Goal: Task Accomplishment & Management: Use online tool/utility

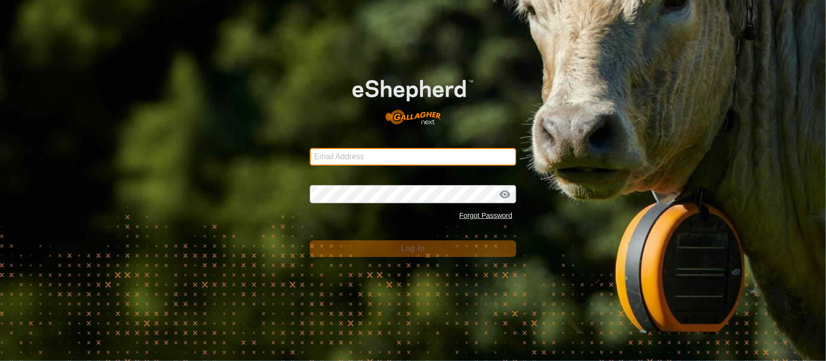
click at [388, 150] on input "Email Address" at bounding box center [413, 157] width 206 height 18
type input "[PERSON_NAME][EMAIL_ADDRESS][DOMAIN_NAME]"
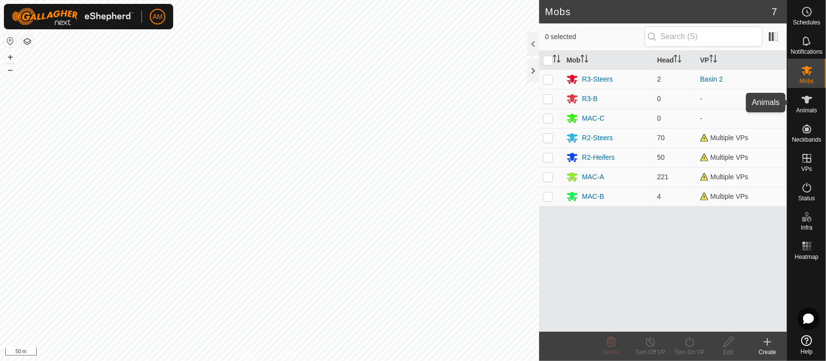
click at [818, 106] on div "Animals" at bounding box center [807, 102] width 39 height 29
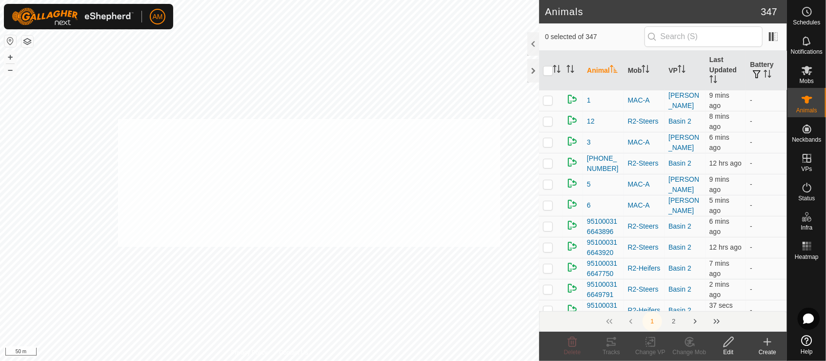
checkbox input "true"
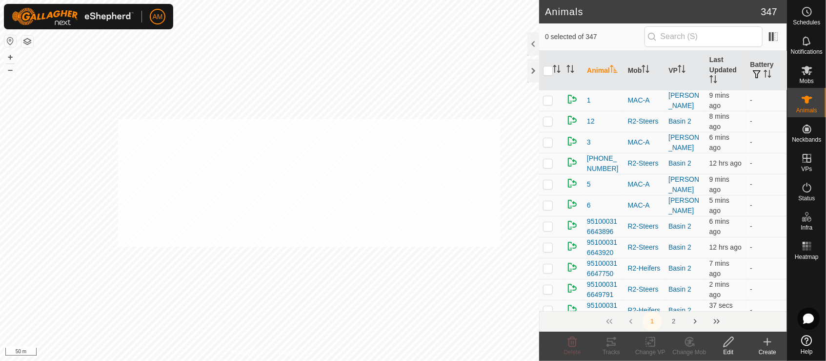
checkbox input "true"
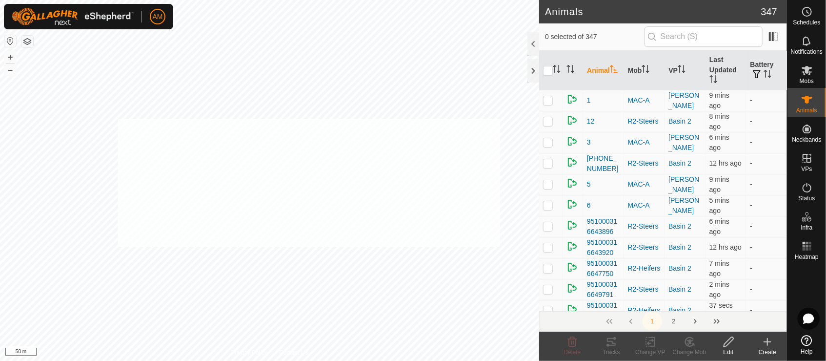
checkbox input "true"
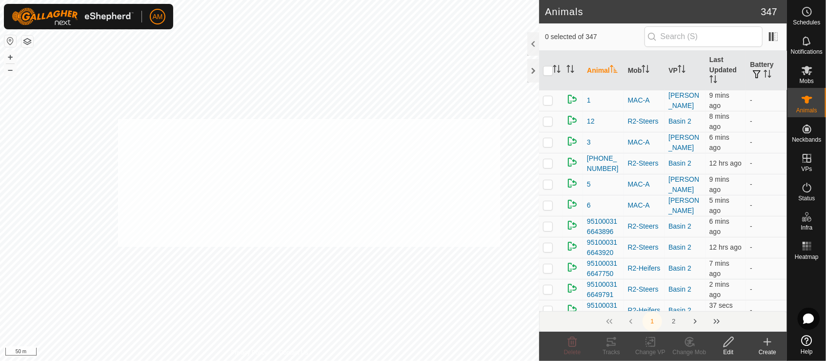
checkbox input "true"
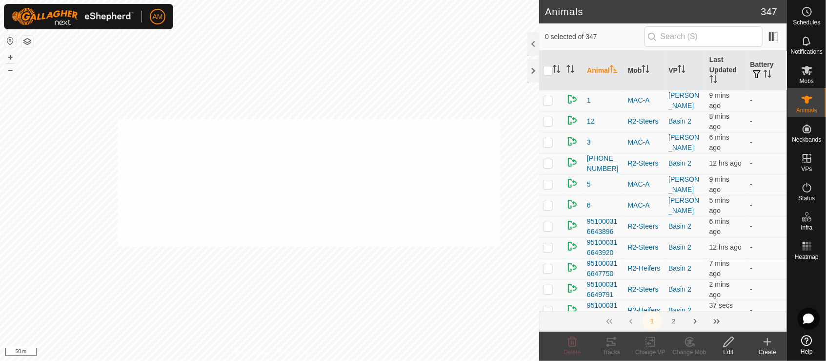
checkbox input "true"
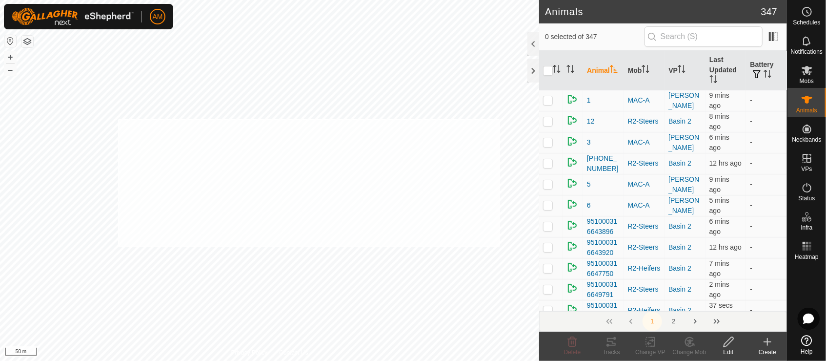
checkbox input "true"
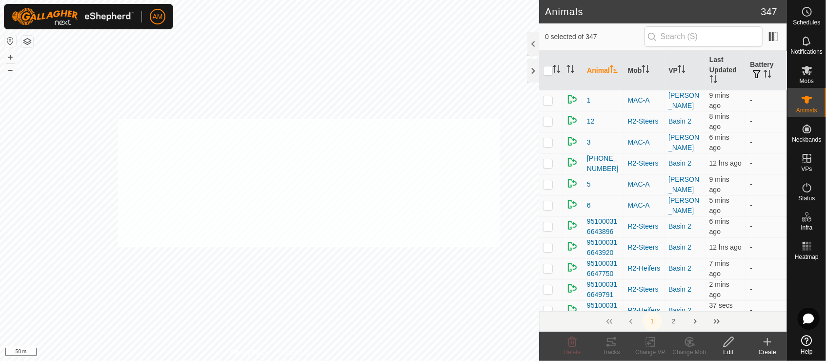
checkbox input "true"
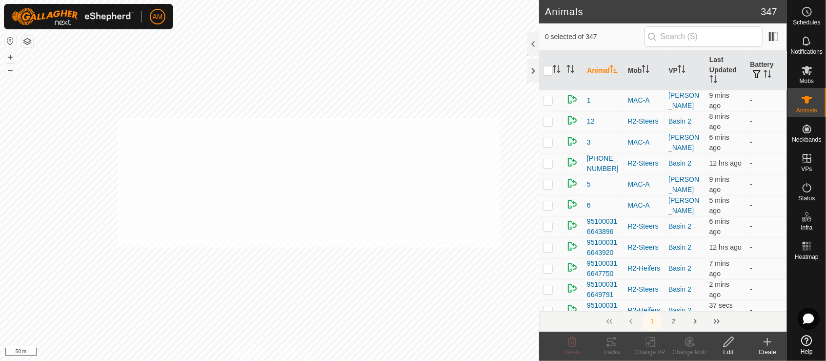
checkbox input "true"
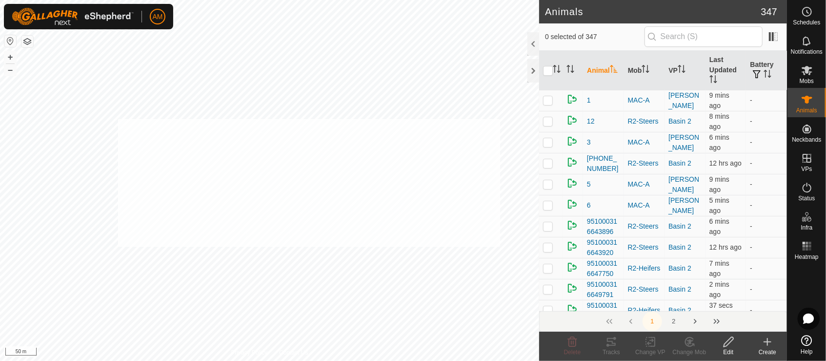
checkbox input "true"
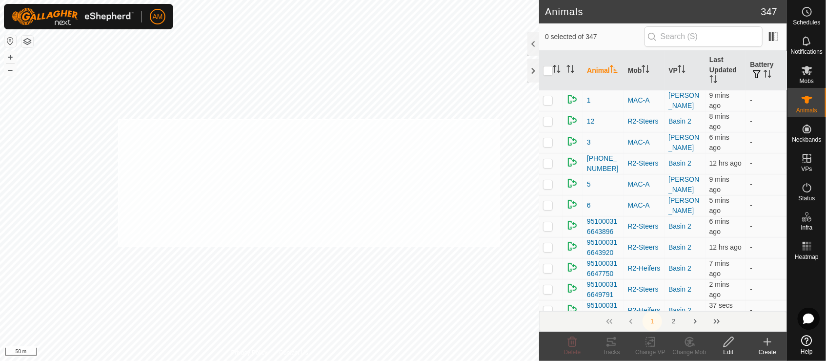
checkbox input "true"
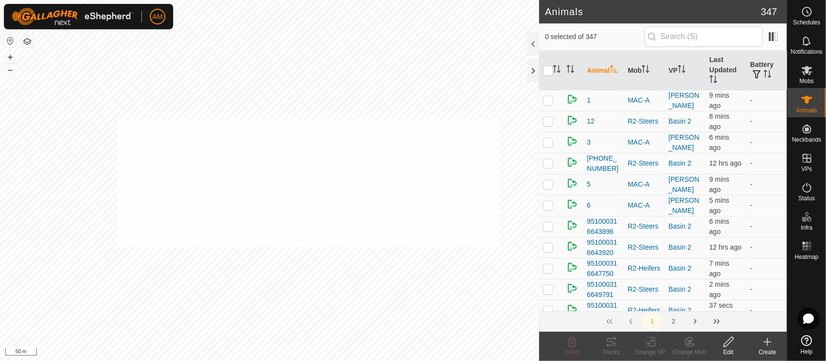
checkbox input "true"
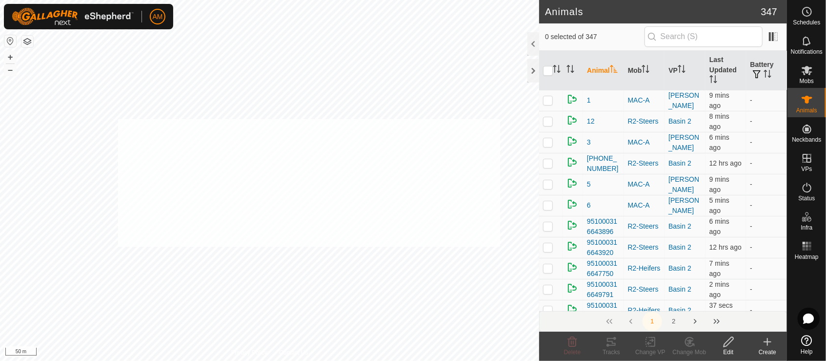
checkbox input "true"
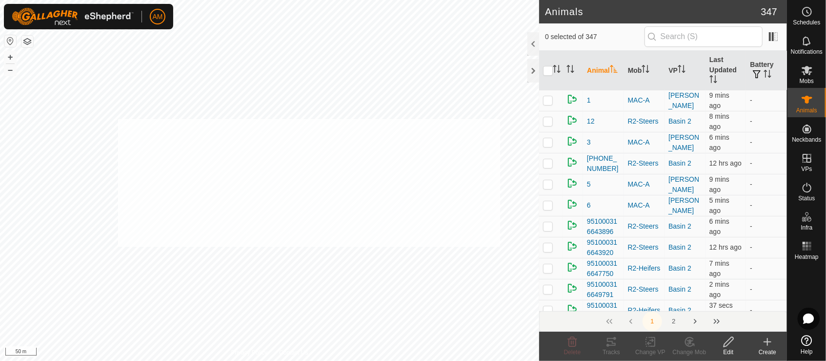
checkbox input "true"
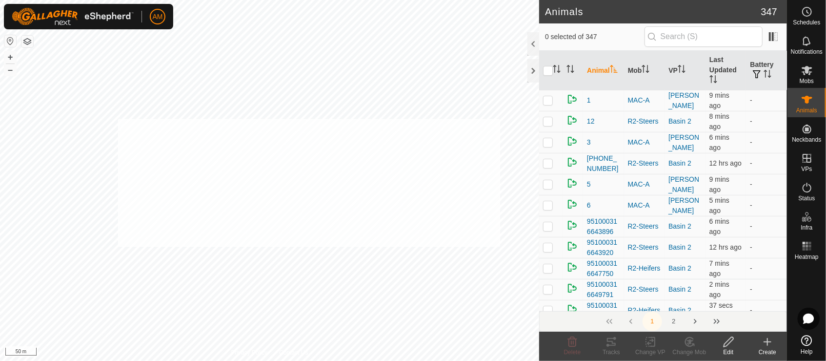
checkbox input "true"
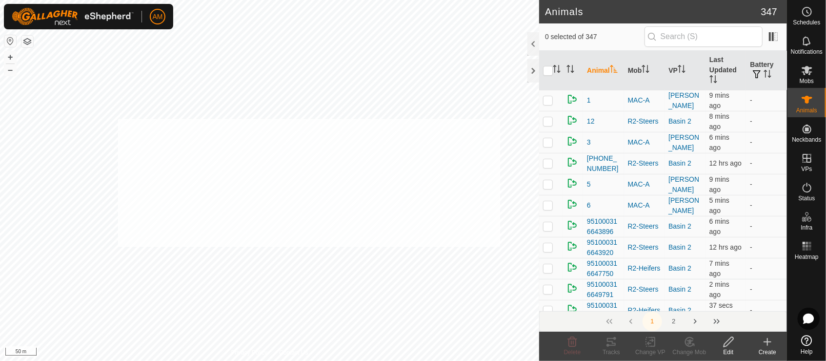
checkbox input "true"
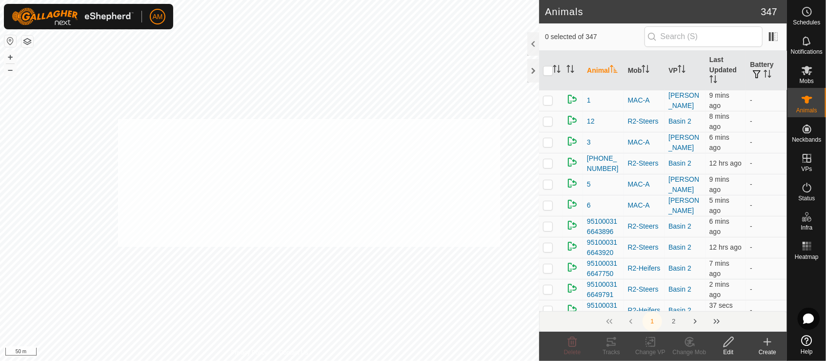
checkbox input "true"
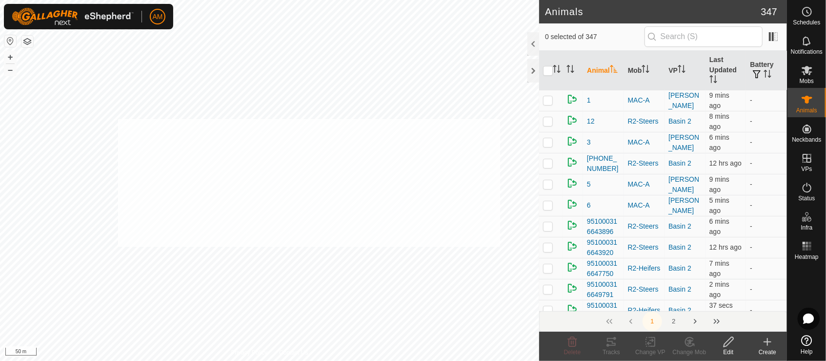
checkbox input "true"
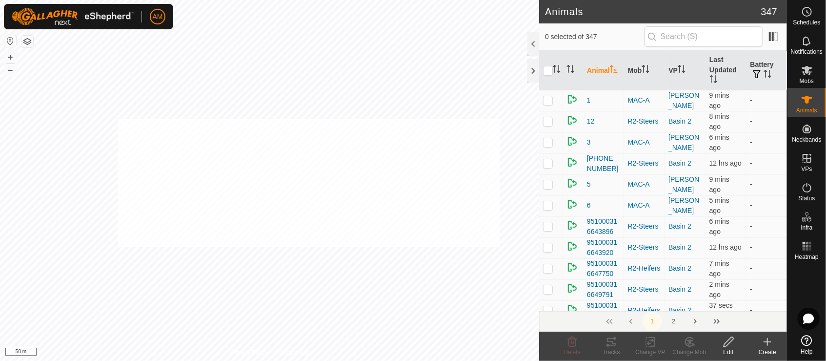
checkbox input "true"
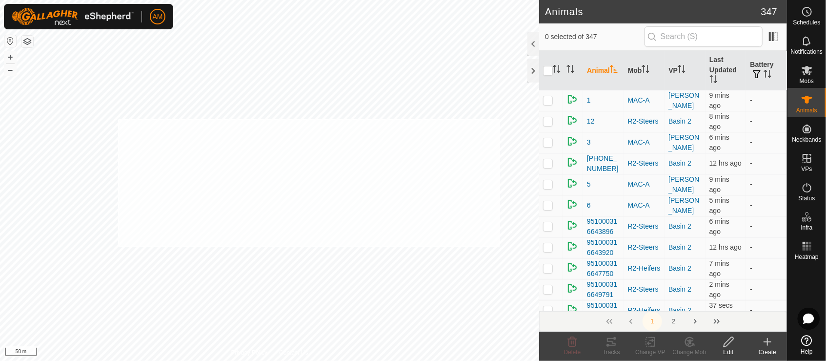
checkbox input "true"
click at [650, 345] on icon at bounding box center [651, 342] width 12 height 12
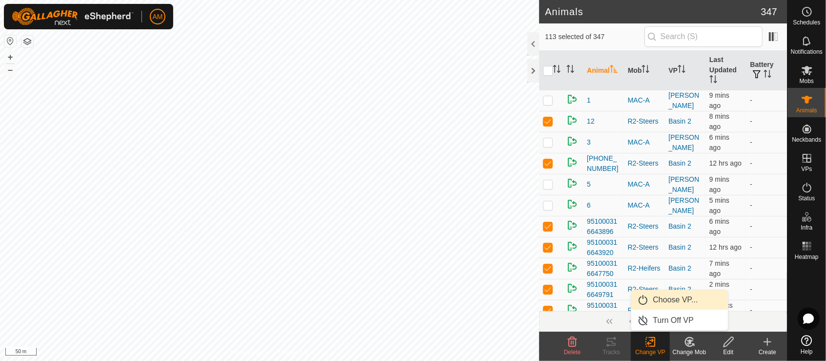
click at [658, 300] on link "Choose VP..." at bounding box center [680, 300] width 97 height 20
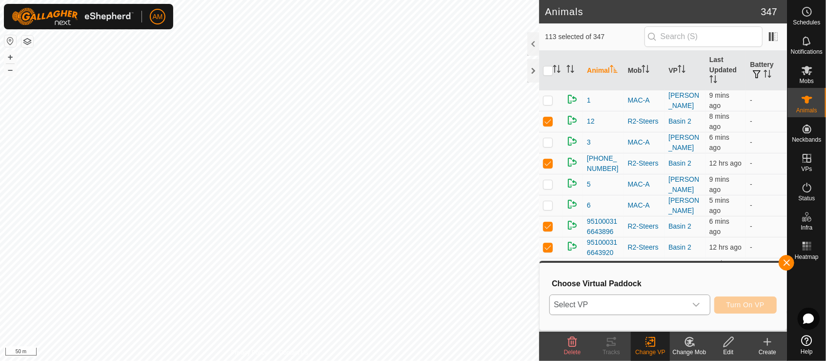
click at [646, 301] on span "Select VP" at bounding box center [618, 305] width 137 height 20
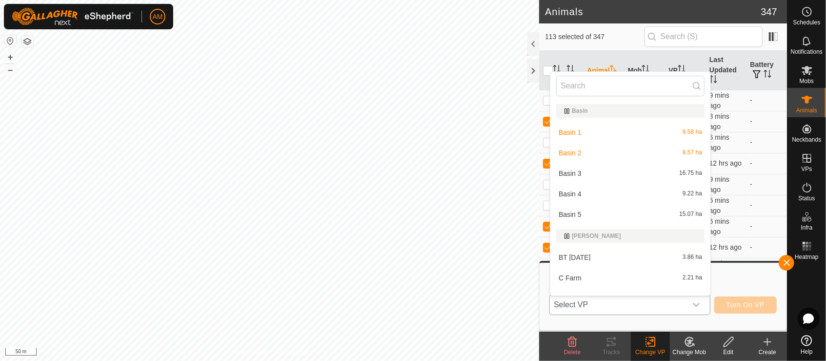
scroll to position [13, 0]
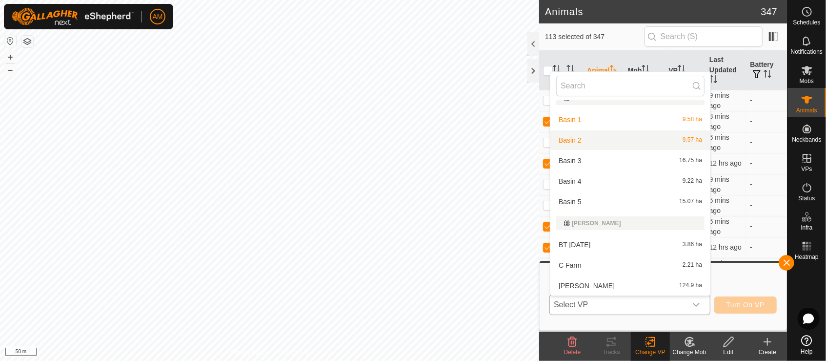
click at [582, 134] on li "Basin 2 9.57 ha" at bounding box center [631, 140] width 160 height 20
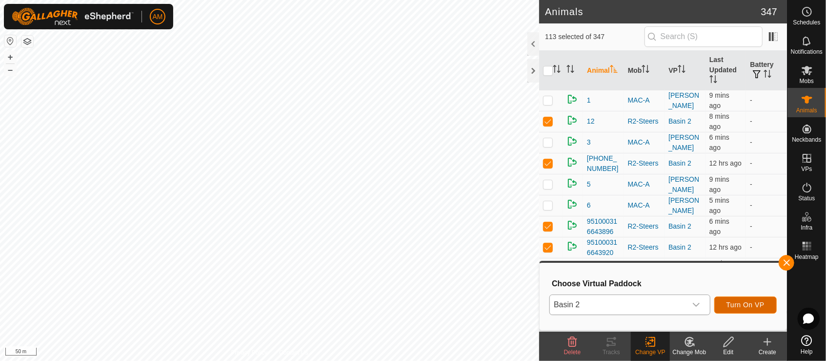
click at [743, 311] on button "Turn On VP" at bounding box center [746, 304] width 62 height 17
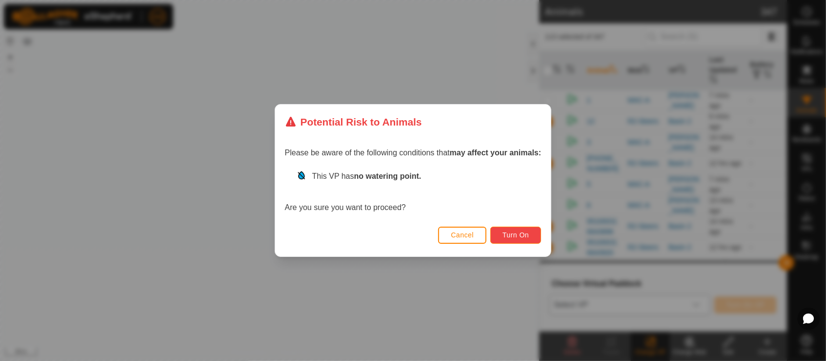
click at [522, 234] on span "Turn On" at bounding box center [516, 235] width 26 height 8
